Goal: Transaction & Acquisition: Purchase product/service

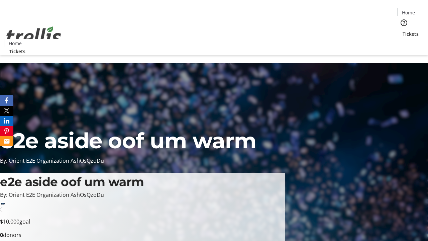
click at [402, 30] on span "Tickets" at bounding box center [410, 33] width 16 height 7
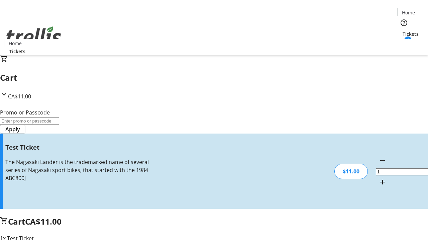
type input "UNLOCK"
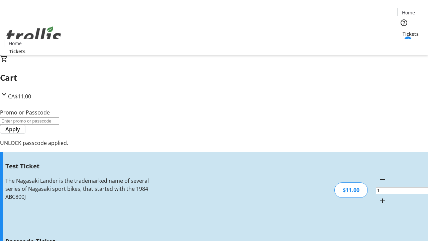
type input "5"
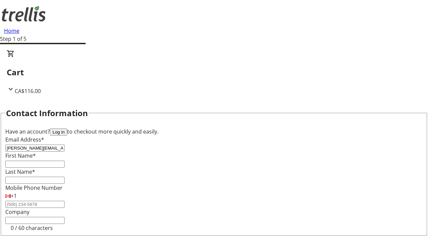
type input "[PERSON_NAME][EMAIL_ADDRESS][DOMAIN_NAME]"
type input "[PERSON_NAME]"
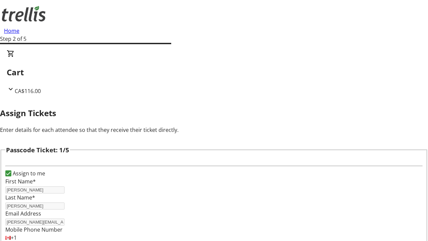
type input "[GEOGRAPHIC_DATA]"
type input "[PERSON_NAME]"
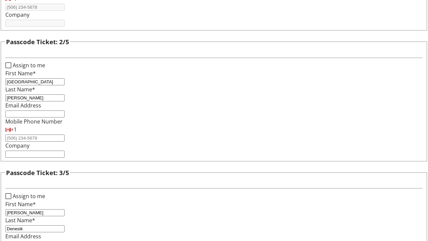
type input "Denesik"
type input "[DEMOGRAPHIC_DATA]"
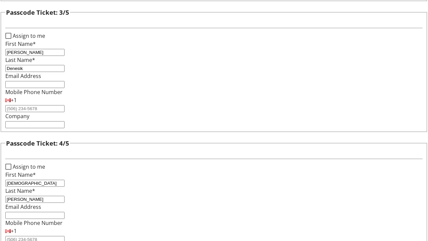
type input "[PERSON_NAME]"
checkbox input "true"
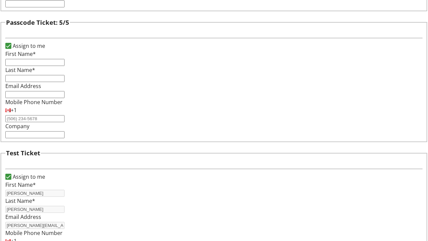
type input "[PERSON_NAME]"
type input "[PERSON_NAME][EMAIL_ADDRESS][DOMAIN_NAME]"
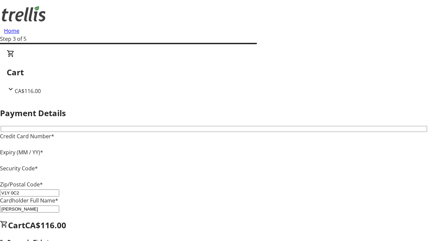
type input "V1Y 0C2"
